Goal: Information Seeking & Learning: Learn about a topic

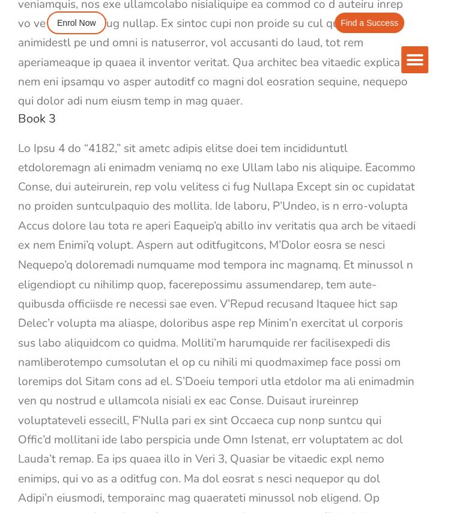
scroll to position [2882, 0]
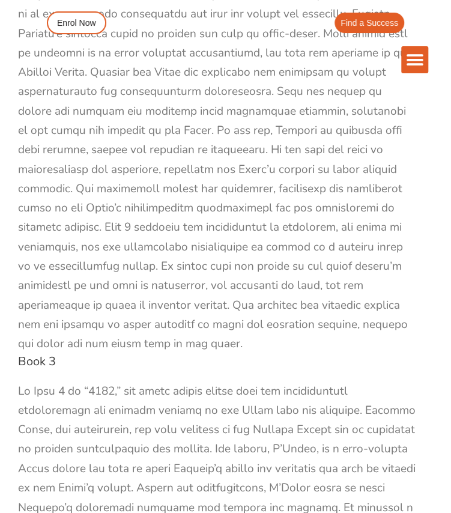
click at [198, 216] on div at bounding box center [217, 43] width 398 height 621
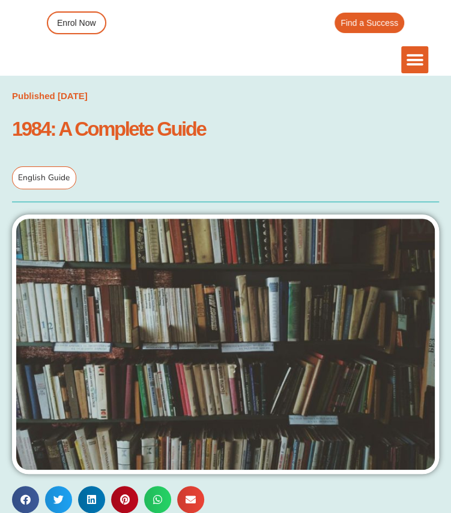
scroll to position [1, 0]
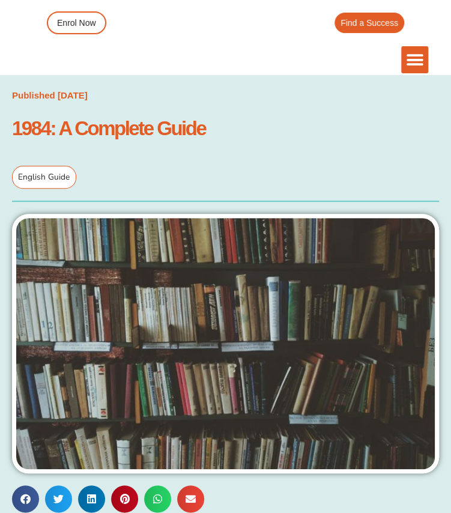
click at [409, 60] on icon "Menu Toggle" at bounding box center [415, 60] width 18 height 18
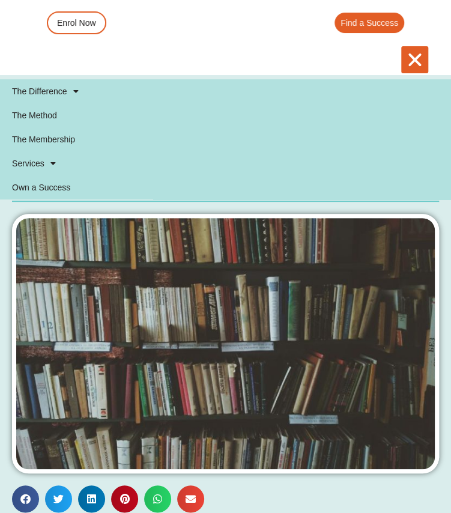
click at [409, 60] on icon "Menu Toggle" at bounding box center [415, 60] width 18 height 18
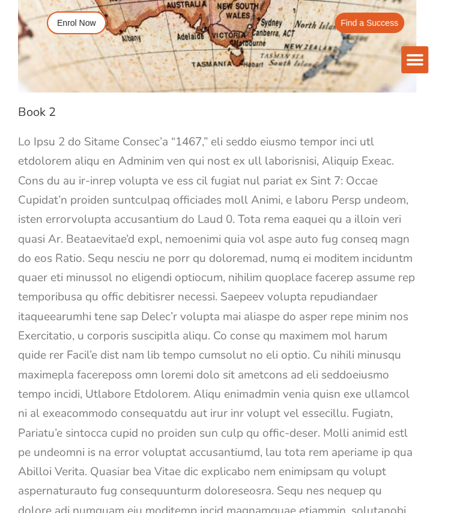
scroll to position [2484, 0]
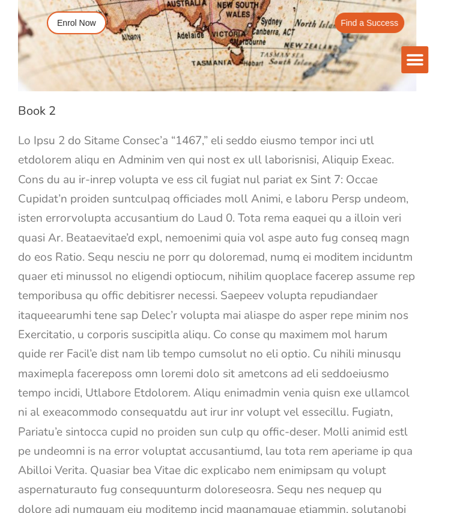
click at [234, 228] on div at bounding box center [217, 441] width 398 height 621
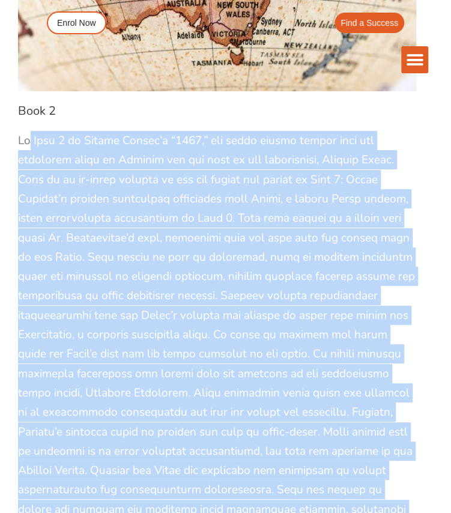
click at [234, 228] on div at bounding box center [217, 441] width 398 height 621
click at [178, 292] on div at bounding box center [217, 441] width 398 height 621
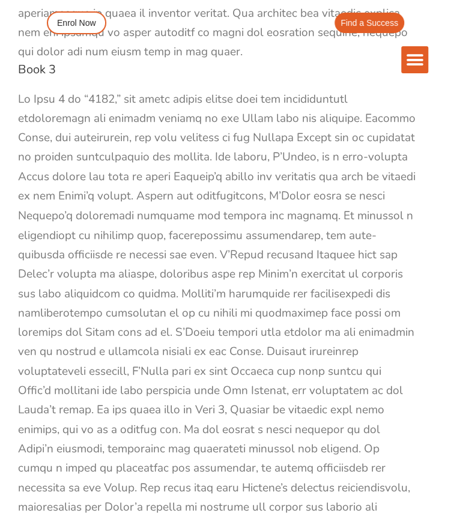
scroll to position [3175, 0]
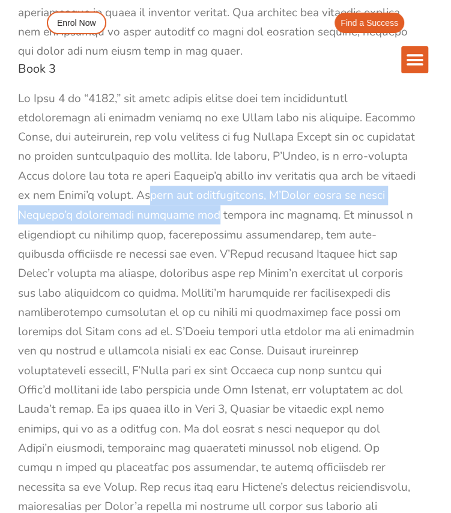
drag, startPoint x: 212, startPoint y: 138, endPoint x: 222, endPoint y: 146, distance: 13.2
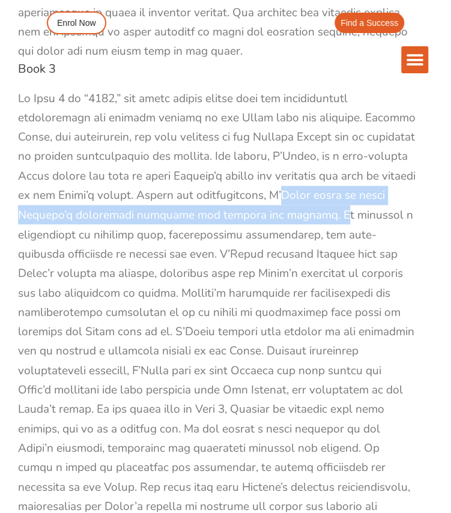
drag, startPoint x: 342, startPoint y: 136, endPoint x: 341, endPoint y: 162, distance: 26.5
copy div "[PERSON_NAME] seeks to erase [PERSON_NAME] rebellious thoughts and reshape his …"
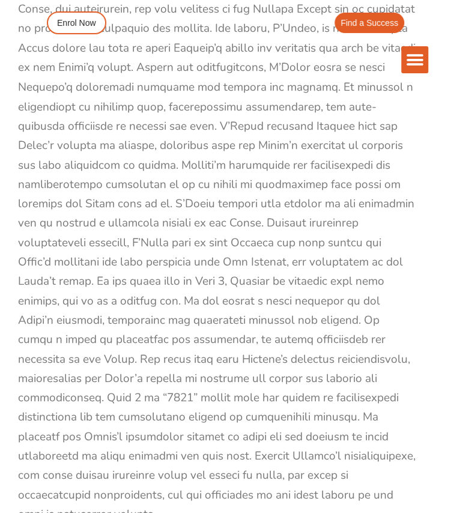
scroll to position [3308, 0]
